Goal: Use online tool/utility

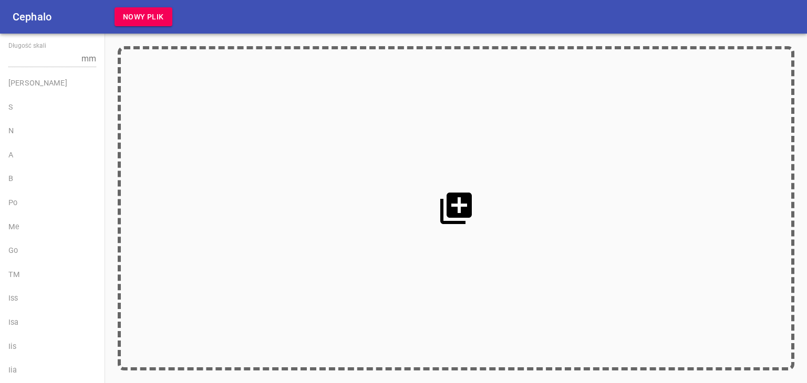
click at [453, 204] on icon at bounding box center [456, 209] width 38 height 38
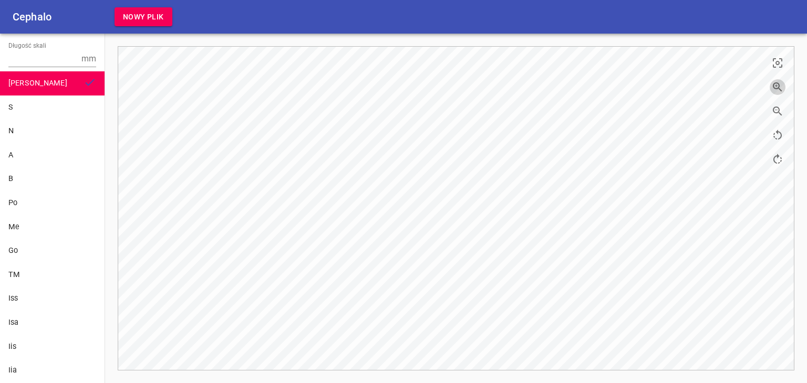
click at [779, 88] on icon "button" at bounding box center [776, 86] width 9 height 9
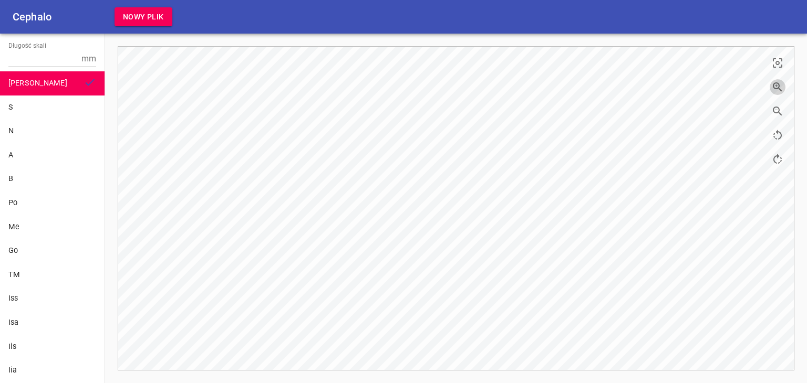
click at [779, 88] on icon "button" at bounding box center [776, 86] width 9 height 9
click at [28, 61] on input "Długość skali" at bounding box center [42, 58] width 69 height 17
type input "10"
click at [24, 103] on div "S" at bounding box center [52, 108] width 88 height 12
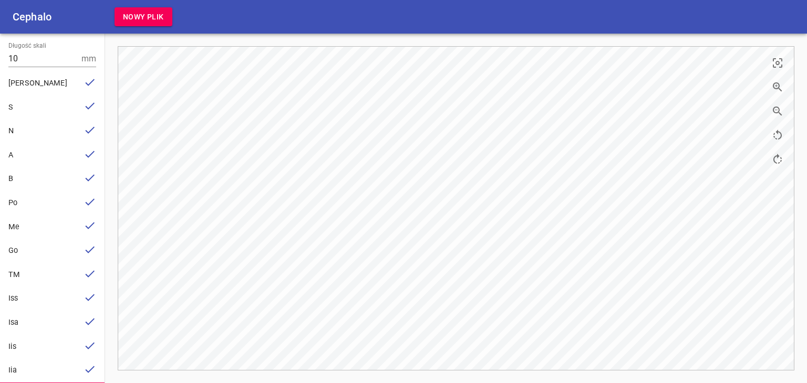
scroll to position [67, 0]
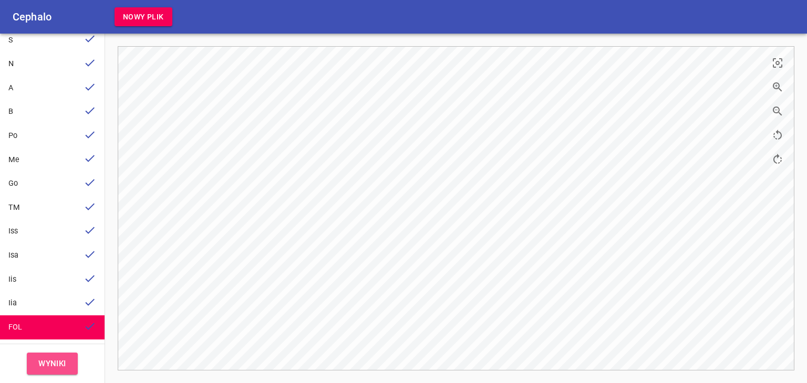
click at [55, 368] on span "Wyniki" at bounding box center [52, 364] width 28 height 14
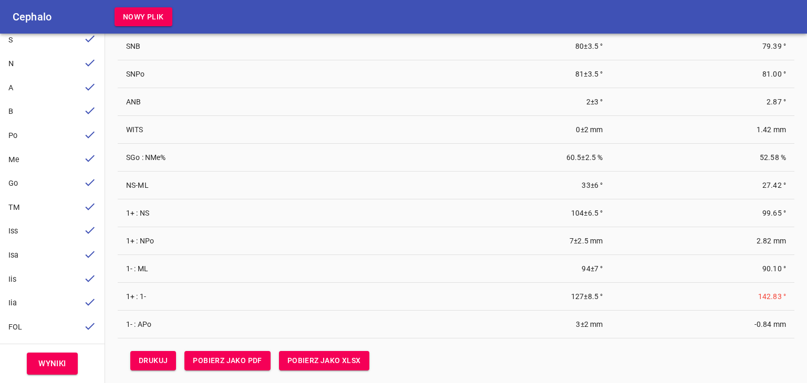
scroll to position [73, 0]
